Goal: Transaction & Acquisition: Purchase product/service

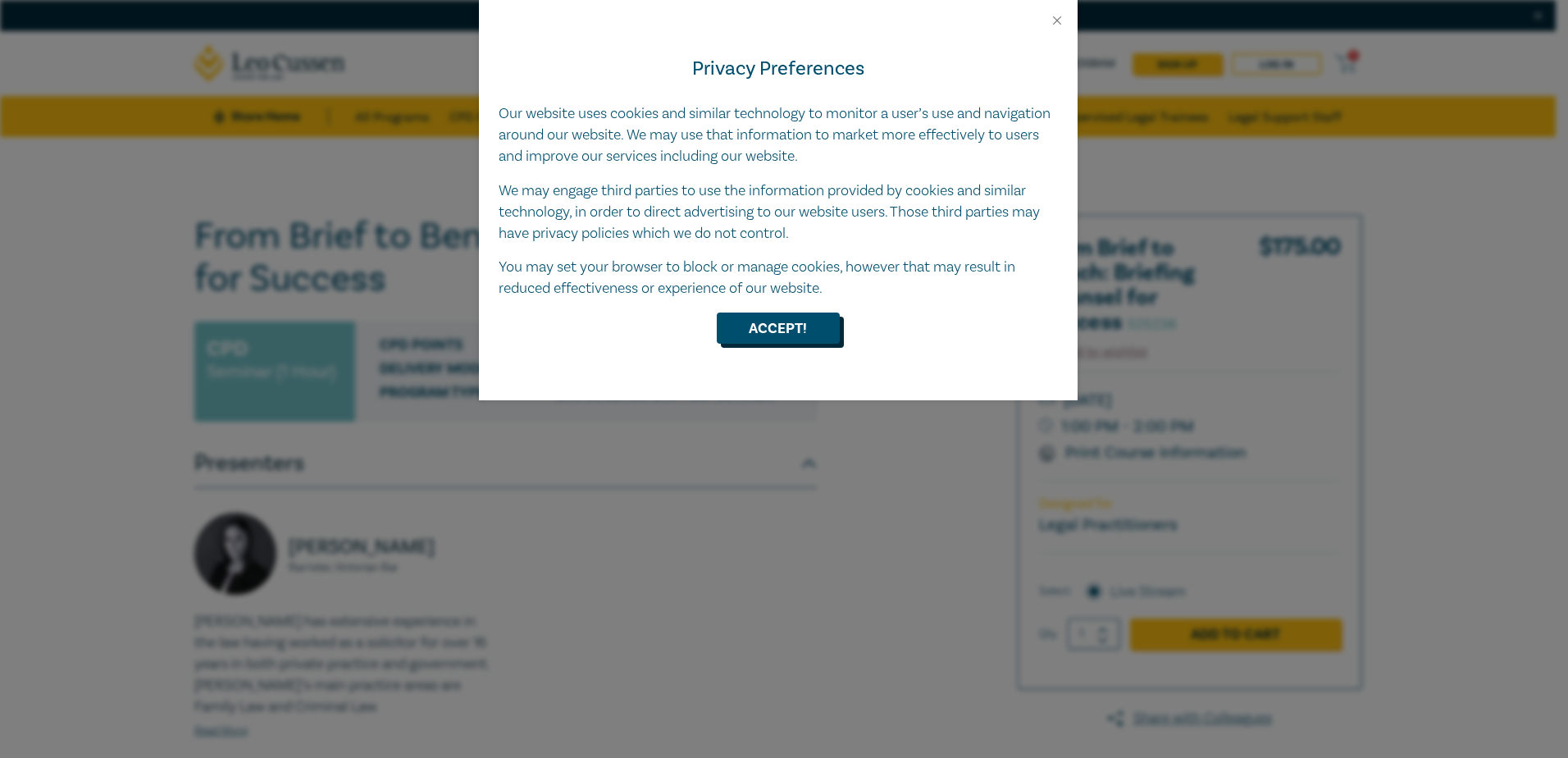
click at [747, 328] on button "Accept!" at bounding box center [778, 328] width 123 height 31
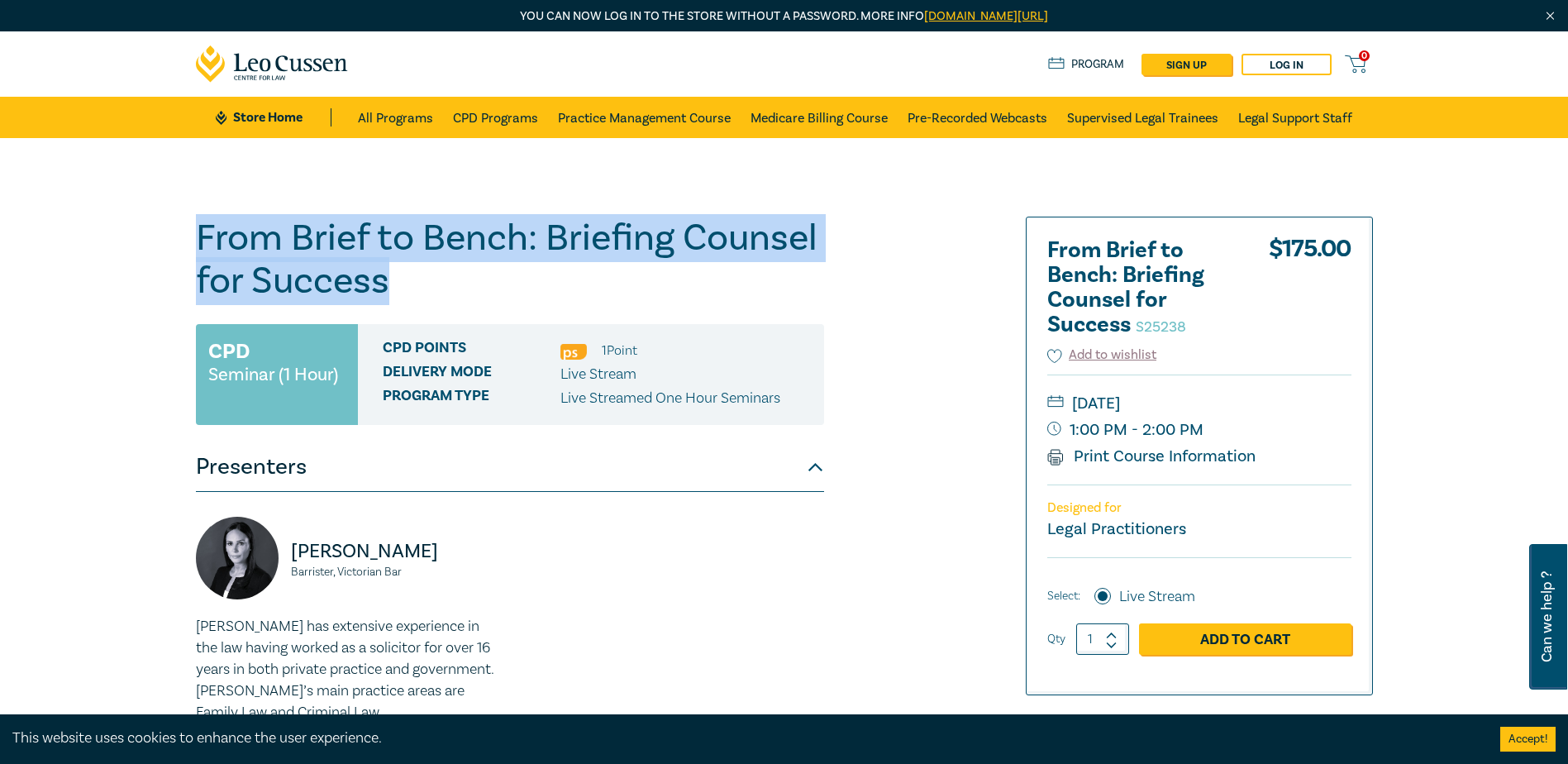
drag, startPoint x: 195, startPoint y: 232, endPoint x: 397, endPoint y: 272, distance: 205.9
click at [397, 272] on h1 "From Brief to Bench: Briefing Counsel for Success S25238" at bounding box center [510, 259] width 628 height 86
copy h1 "From Brief to Bench: Briefing Counsel for Success"
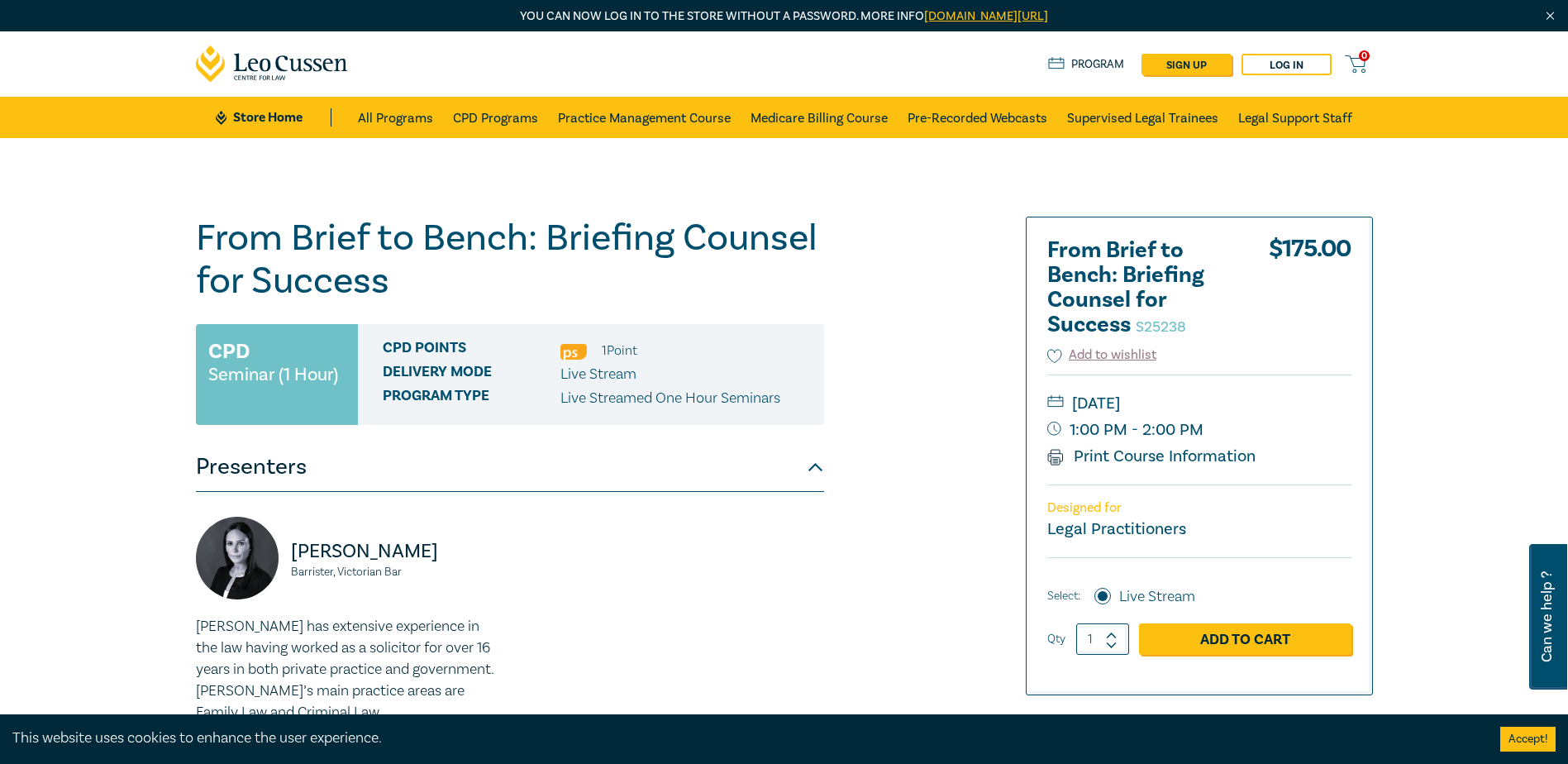
click at [1113, 633] on icon at bounding box center [1111, 636] width 12 height 7
type input "2"
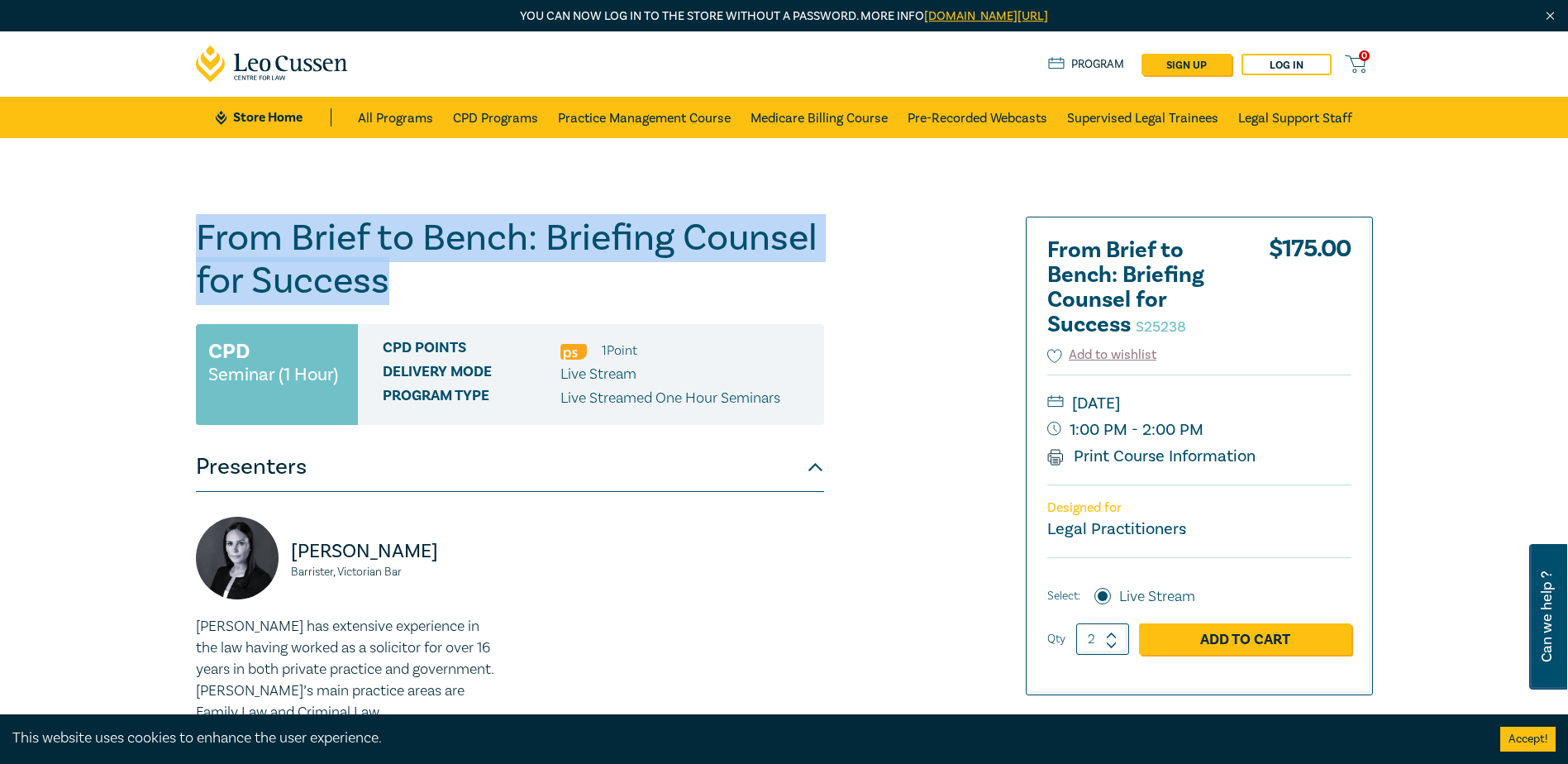
drag, startPoint x: 203, startPoint y: 229, endPoint x: 384, endPoint y: 282, distance: 188.6
click at [384, 282] on h1 "From Brief to Bench: Briefing Counsel for Success S25238" at bounding box center [510, 259] width 628 height 86
copy h1 "From Brief to Bench: Briefing Counsel for Success"
